Goal: Information Seeking & Learning: Understand process/instructions

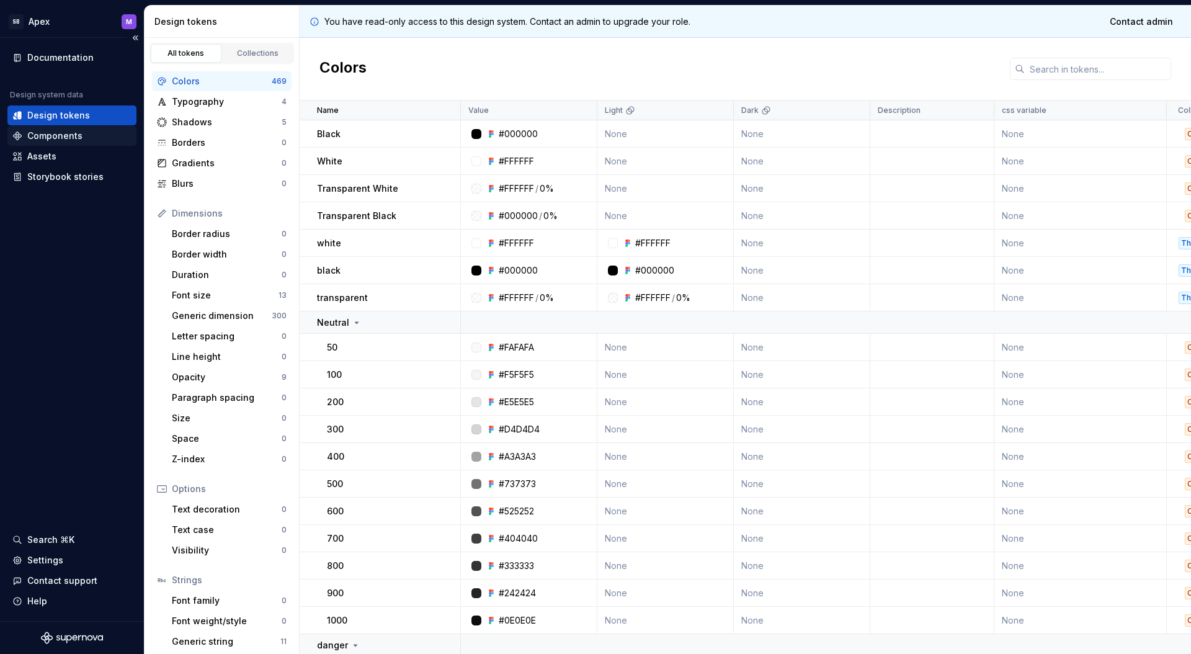
click at [57, 138] on div "Components" at bounding box center [54, 136] width 55 height 12
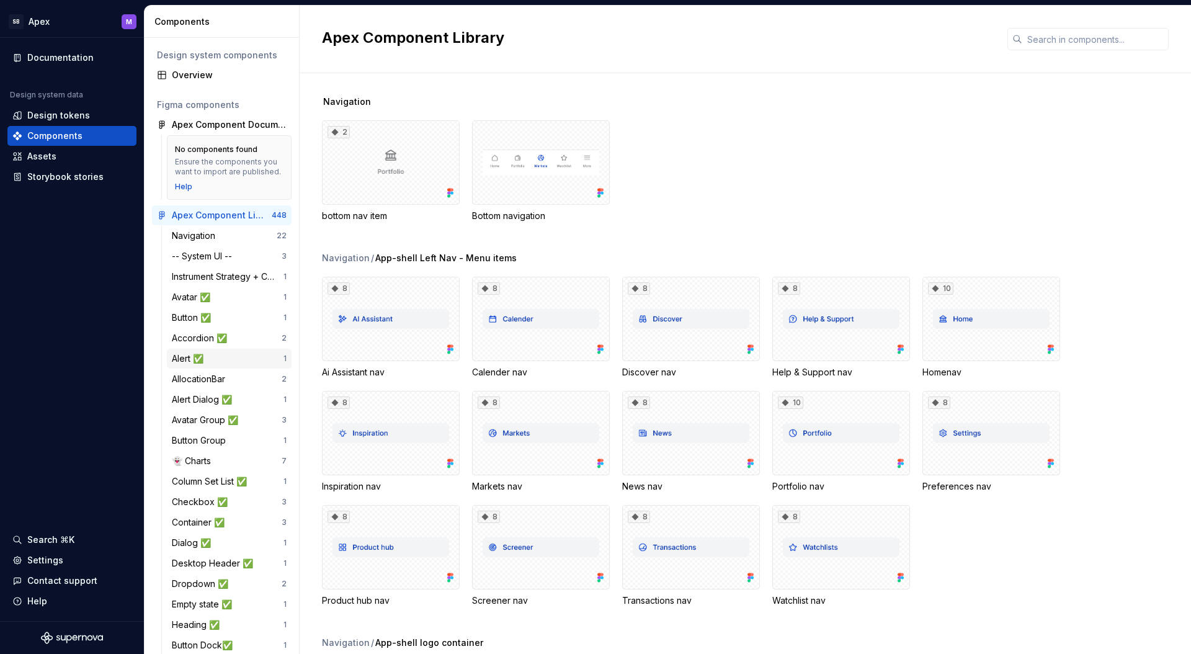
click at [178, 360] on div "Alert ✅" at bounding box center [190, 358] width 37 height 12
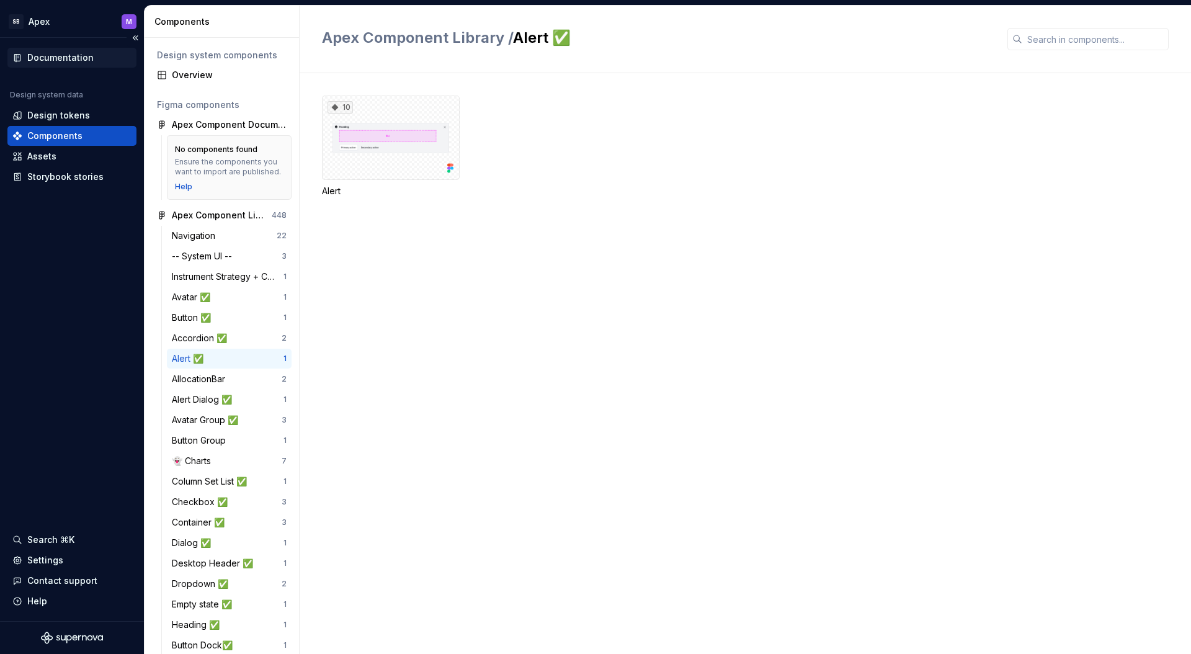
click at [51, 56] on div "Documentation" at bounding box center [60, 57] width 66 height 12
